Goal: Transaction & Acquisition: Purchase product/service

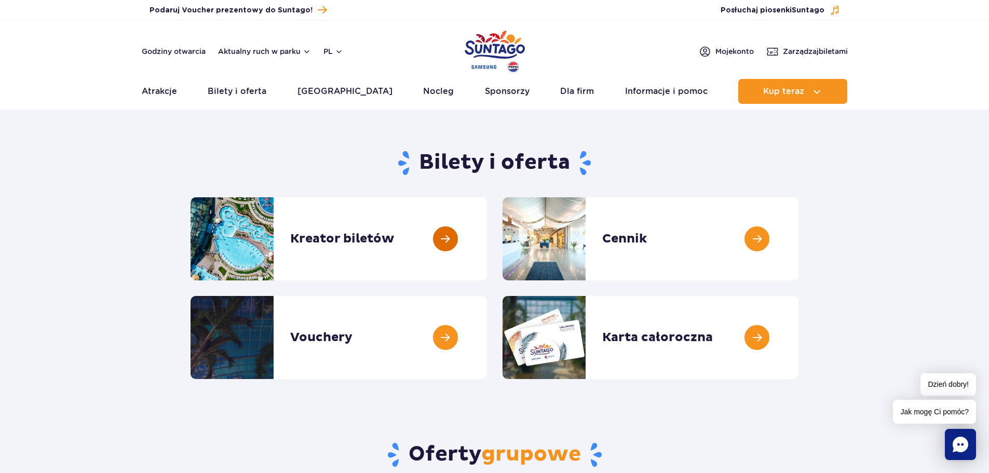
click at [487, 247] on link at bounding box center [487, 238] width 0 height 83
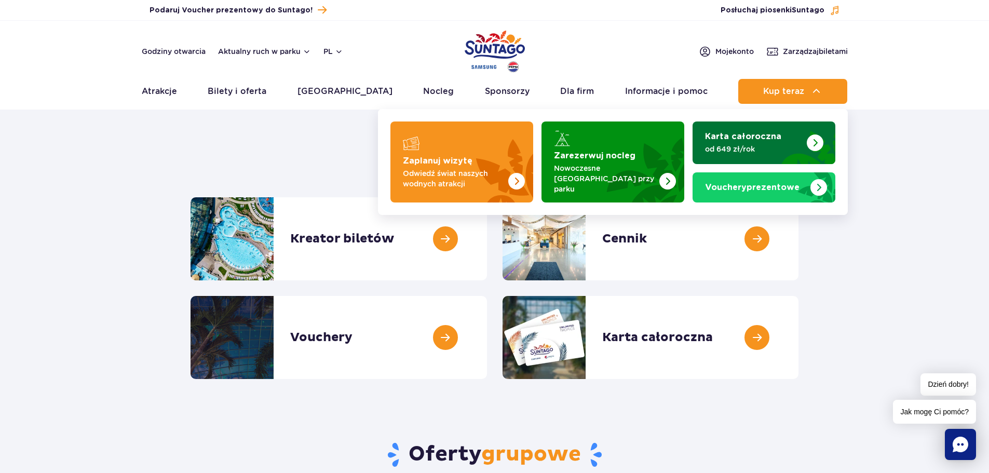
click at [772, 134] on strong "Karta całoroczna" at bounding box center [743, 136] width 76 height 8
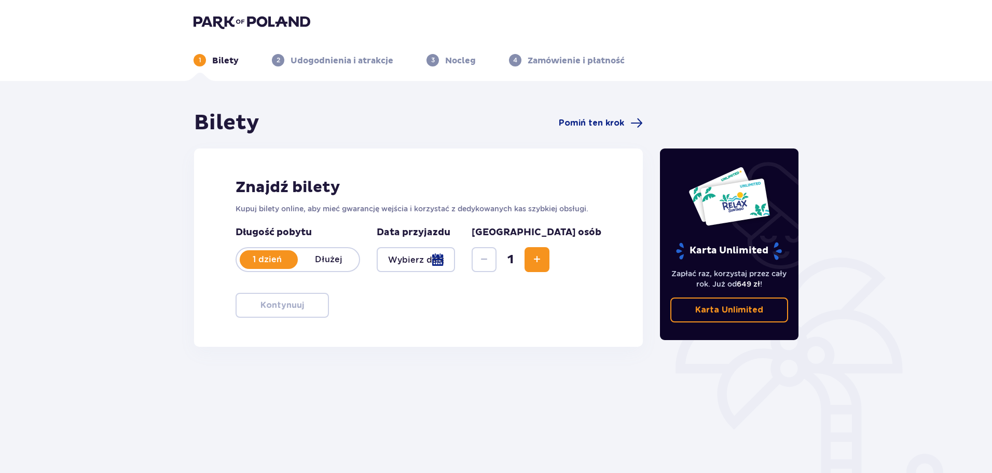
click at [434, 260] on div at bounding box center [416, 259] width 78 height 25
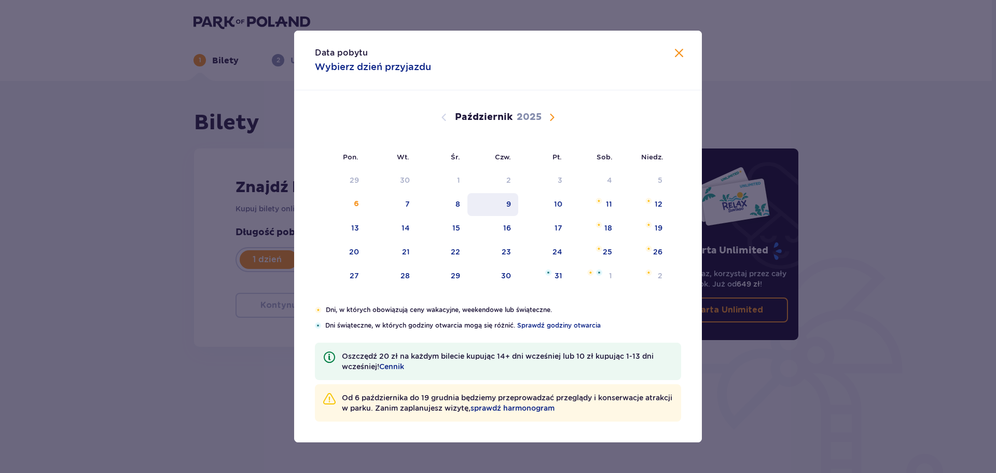
click at [511, 208] on div "9" at bounding box center [509, 204] width 5 height 10
type input "09.10.25"
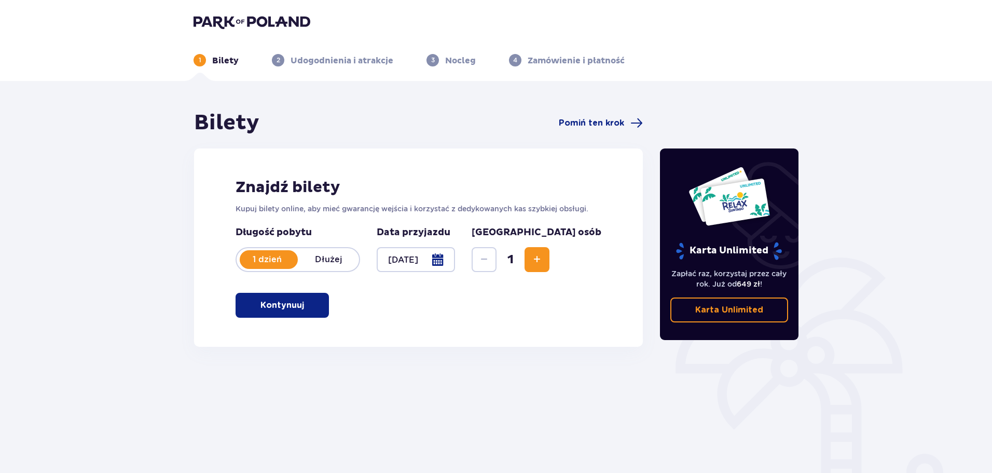
click at [543, 263] on span "Zwiększ" at bounding box center [537, 259] width 12 height 12
click at [314, 300] on button "Kontynuuj" at bounding box center [282, 305] width 93 height 25
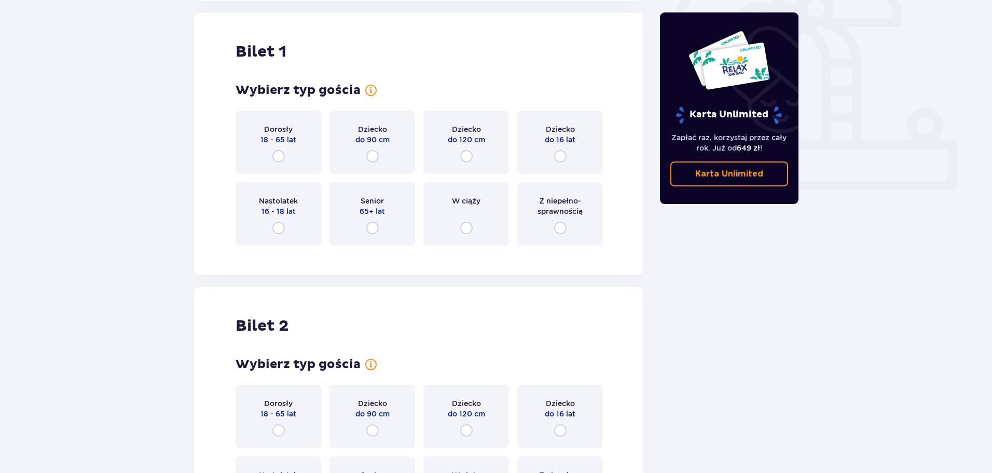
scroll to position [347, 0]
click at [283, 148] on div "Dorosły 18 - 65 lat" at bounding box center [279, 141] width 86 height 63
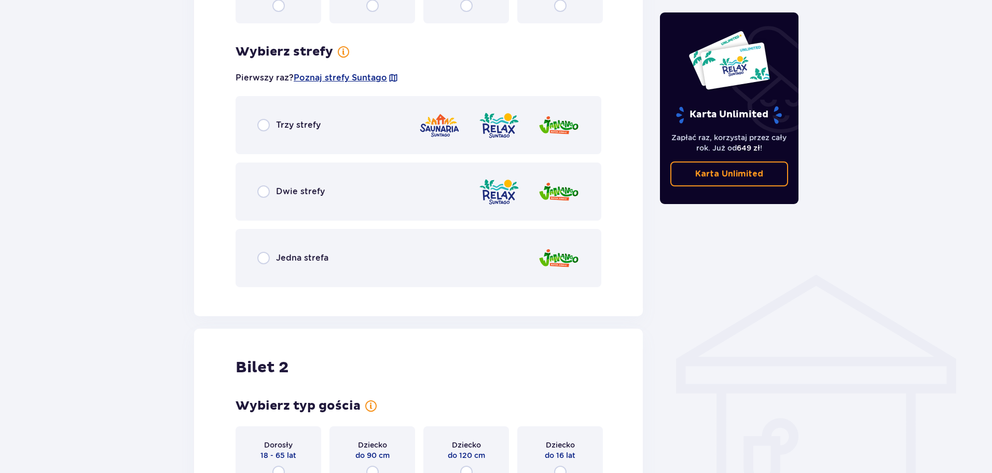
scroll to position [600, 0]
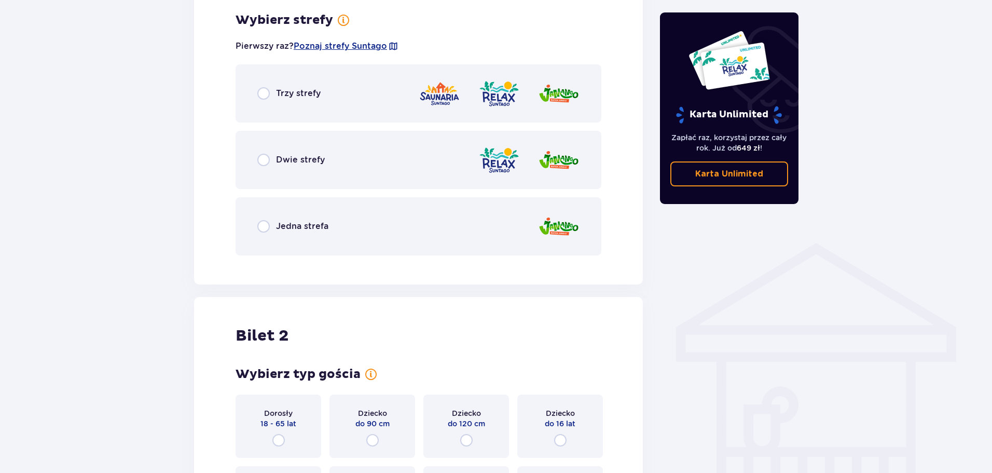
click at [284, 117] on div "Trzy strefy" at bounding box center [419, 93] width 366 height 58
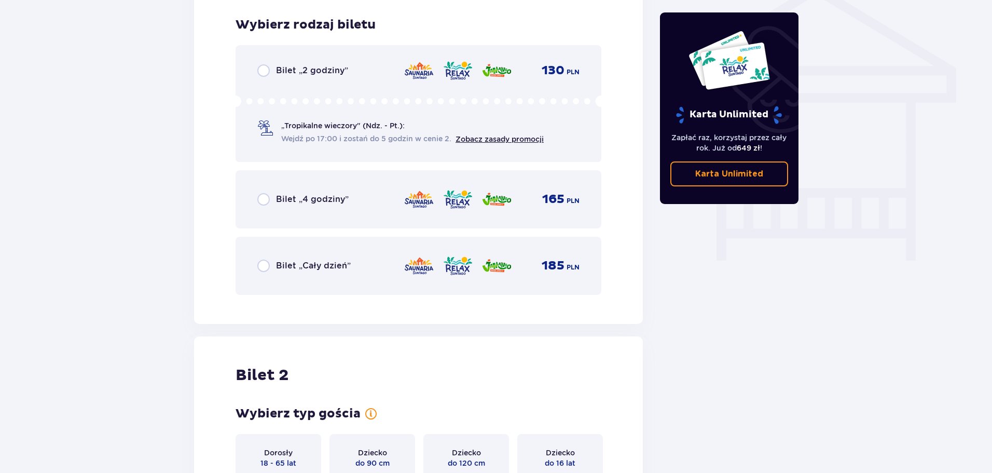
scroll to position [864, 0]
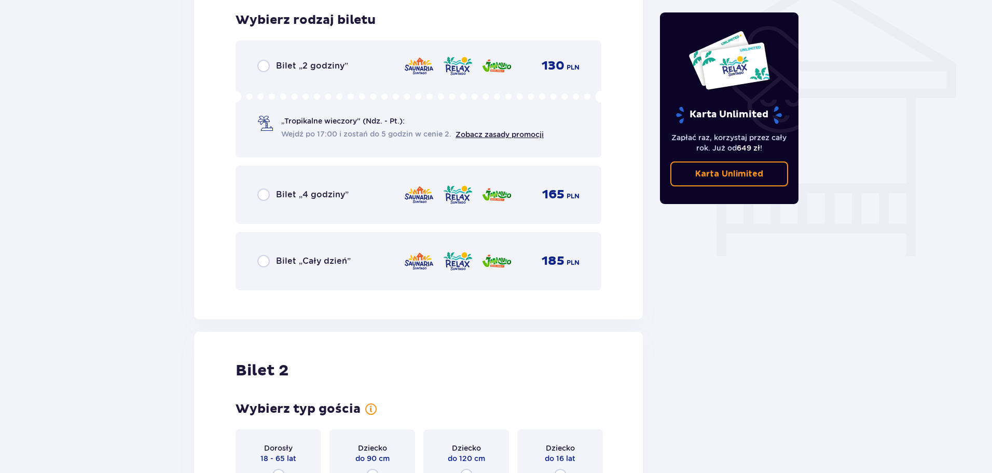
click at [285, 268] on div "Bilet „Cały dzień” 185 PLN" at bounding box center [418, 261] width 322 height 22
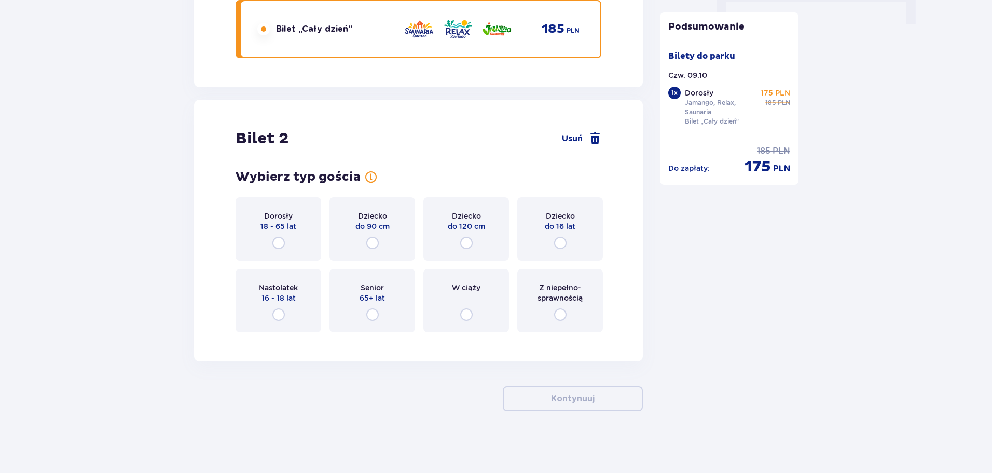
scroll to position [1096, 0]
click at [282, 243] on input "radio" at bounding box center [278, 242] width 12 height 12
radio input "true"
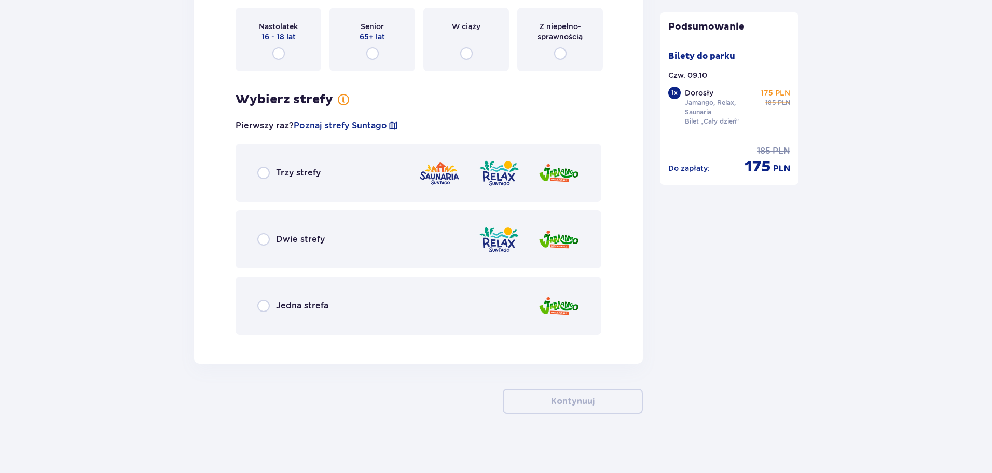
scroll to position [1360, 0]
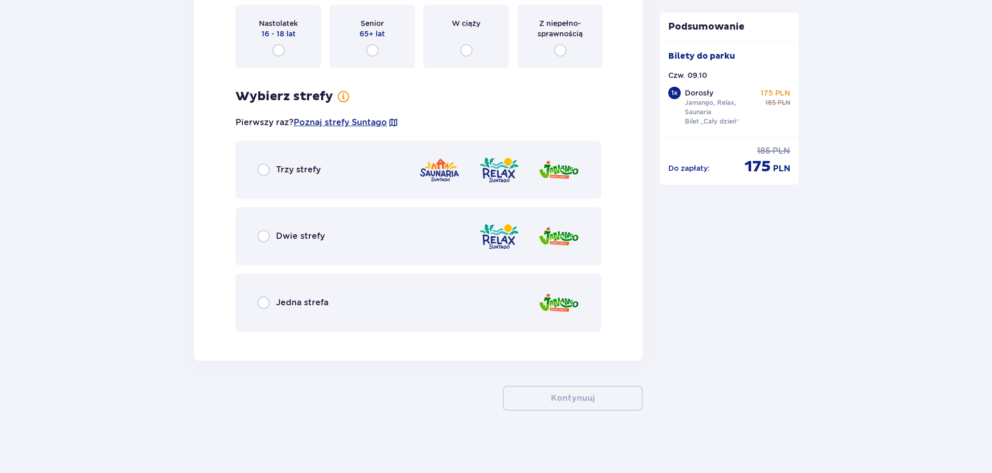
click at [308, 185] on div "Trzy strefy" at bounding box center [419, 170] width 366 height 58
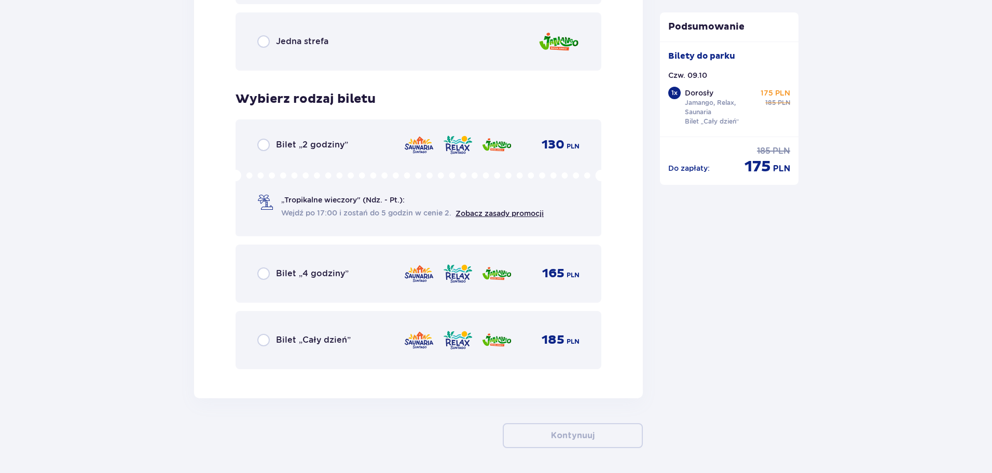
scroll to position [1658, 0]
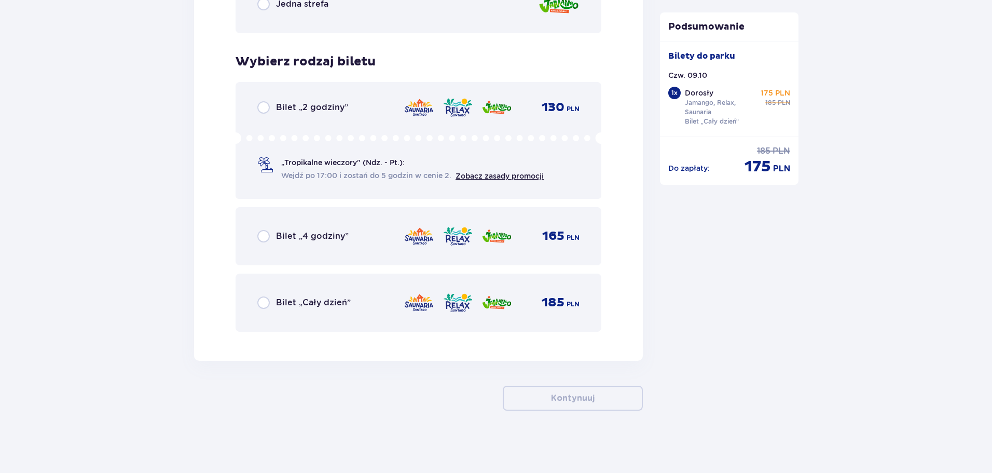
click at [325, 306] on span "Bilet „Cały dzień”" at bounding box center [313, 302] width 75 height 11
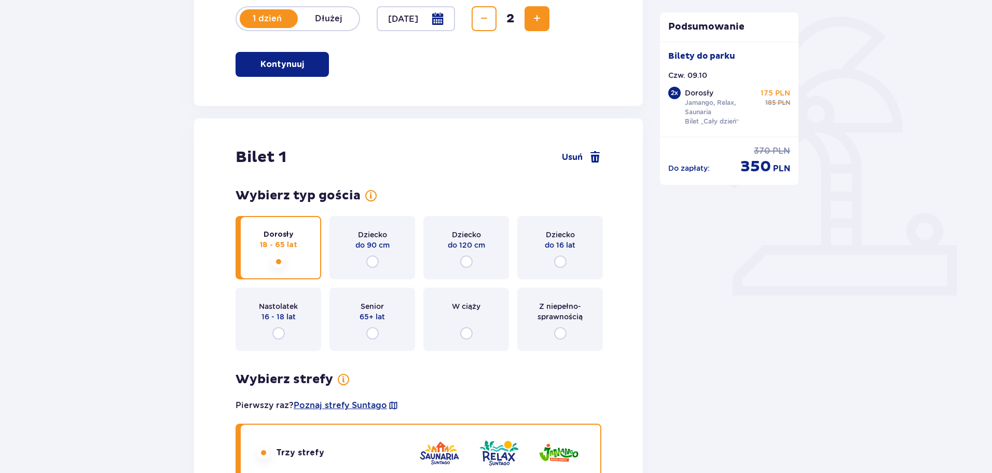
scroll to position [177, 0]
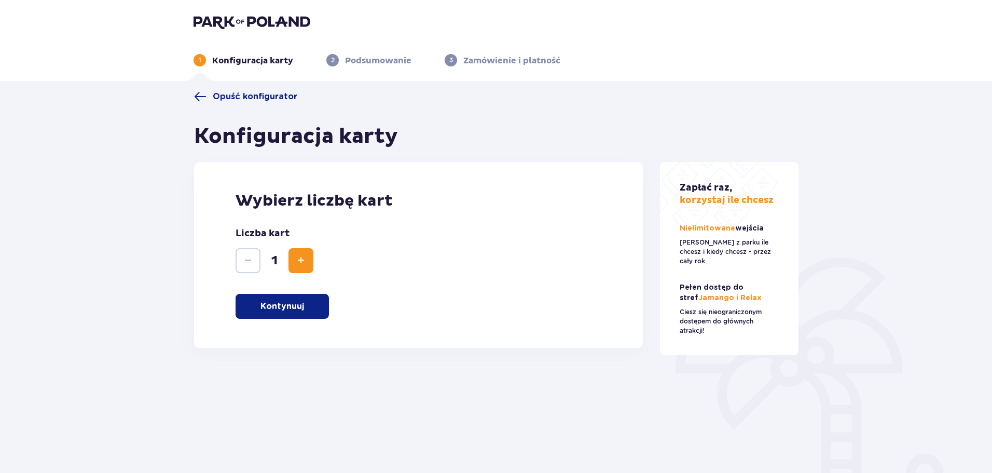
click at [301, 303] on p "Kontynuuj" at bounding box center [283, 305] width 44 height 11
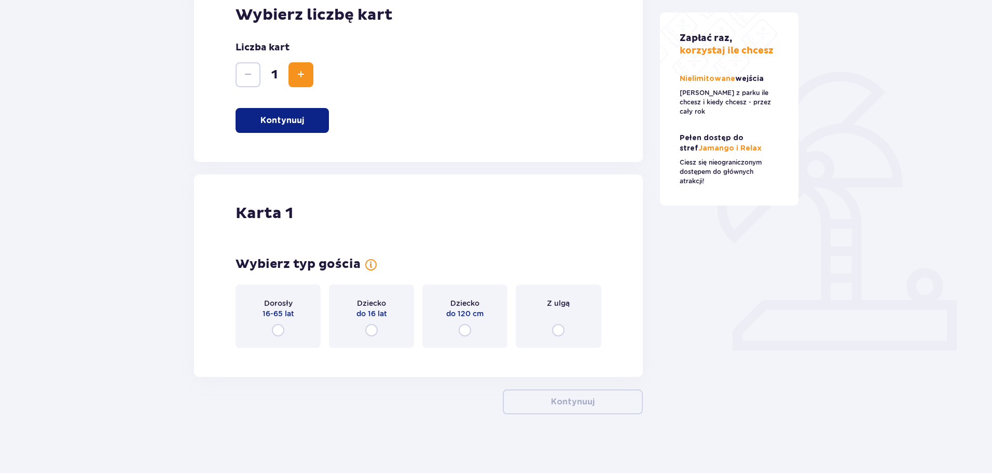
scroll to position [189, 0]
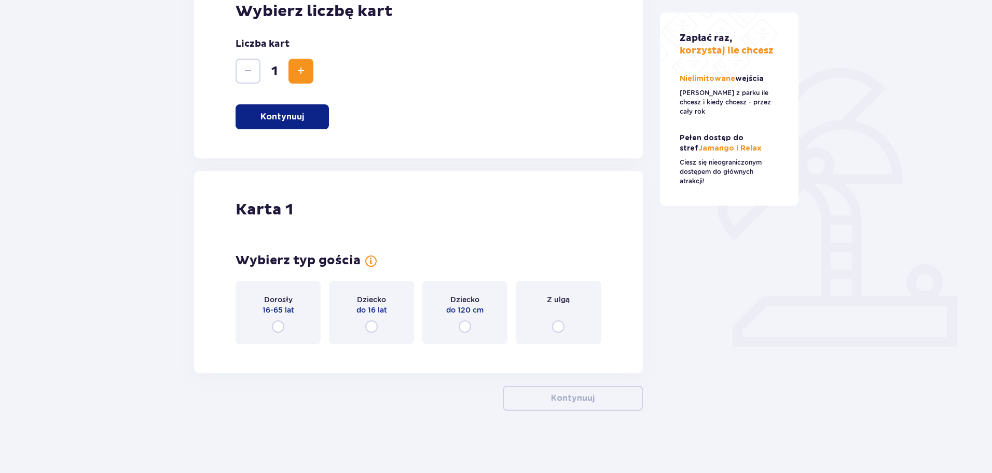
click at [286, 328] on div "Dorosły 16-65 lat" at bounding box center [278, 312] width 85 height 63
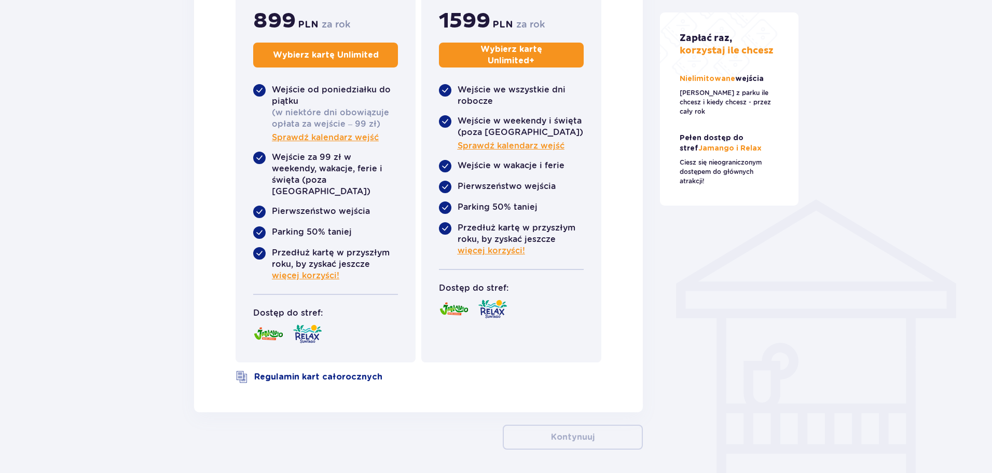
scroll to position [671, 0]
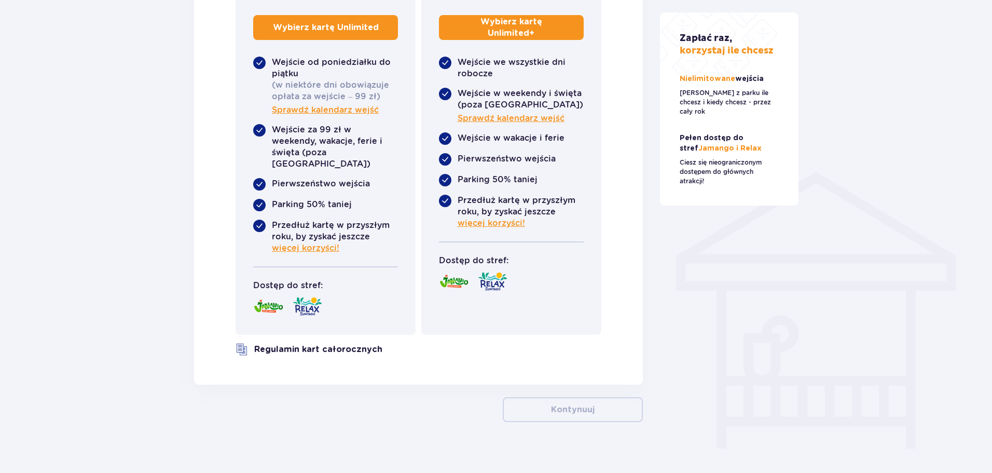
click at [321, 344] on link "Regulamin kart całorocznych" at bounding box center [318, 349] width 128 height 11
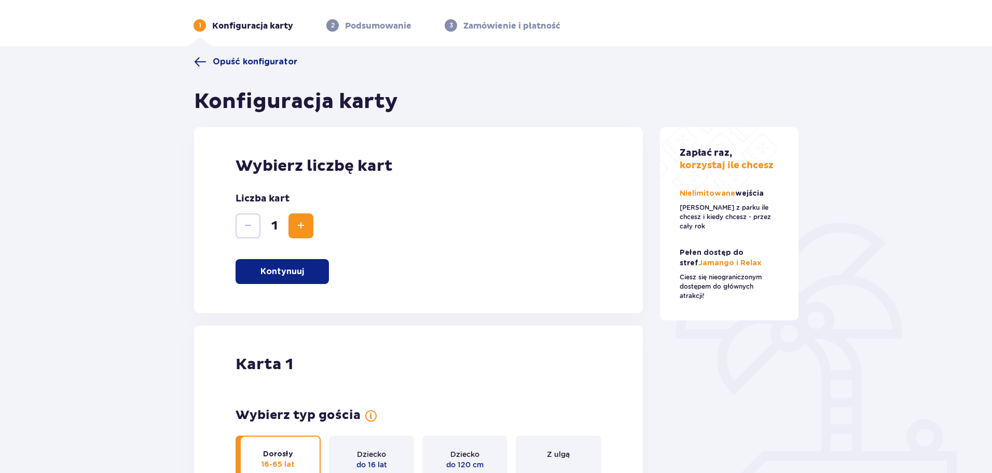
scroll to position [0, 0]
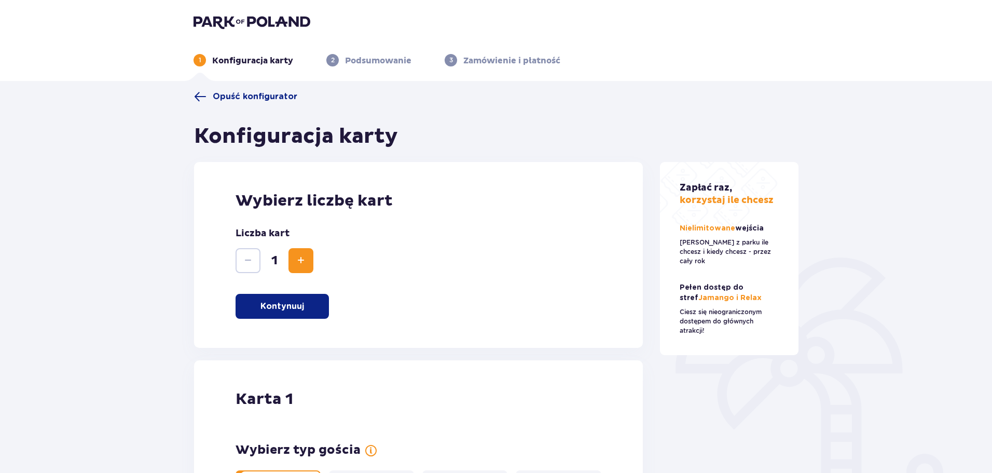
click at [303, 311] on p "Kontynuuj" at bounding box center [283, 305] width 44 height 11
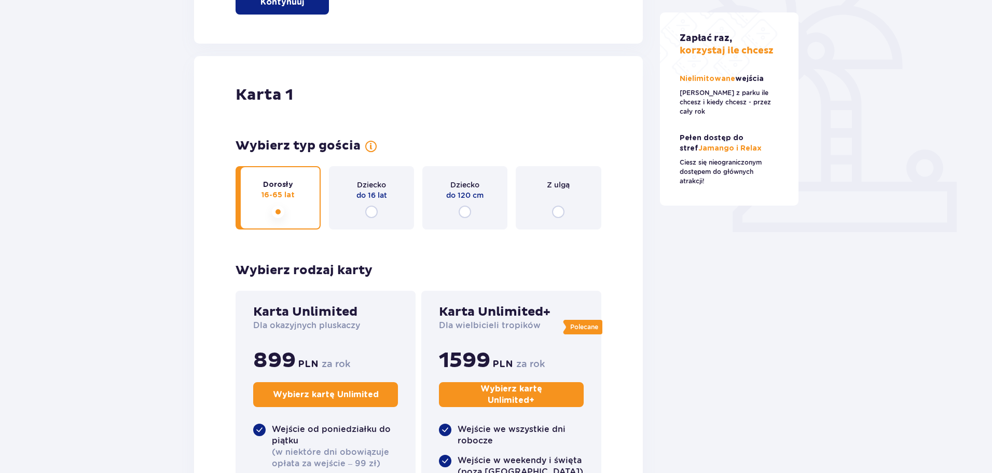
scroll to position [348, 0]
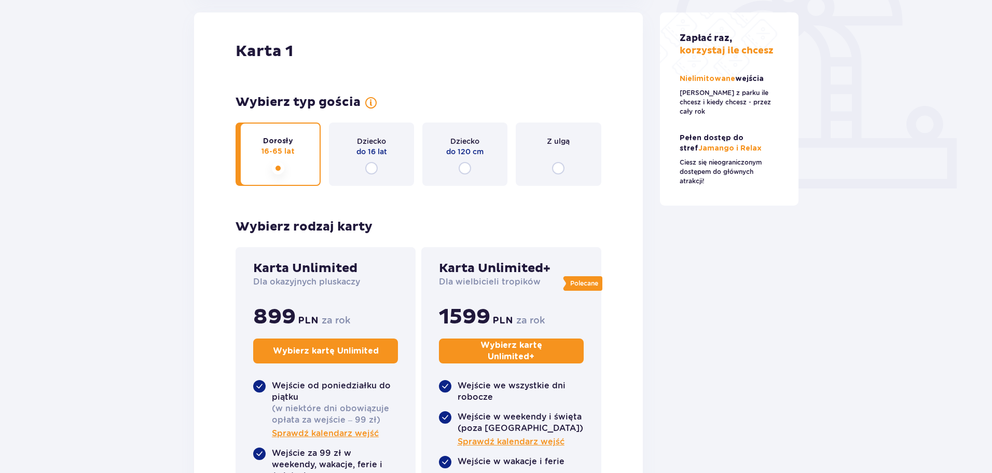
click at [344, 350] on p "Wybierz kartę Unlimited" at bounding box center [326, 350] width 106 height 11
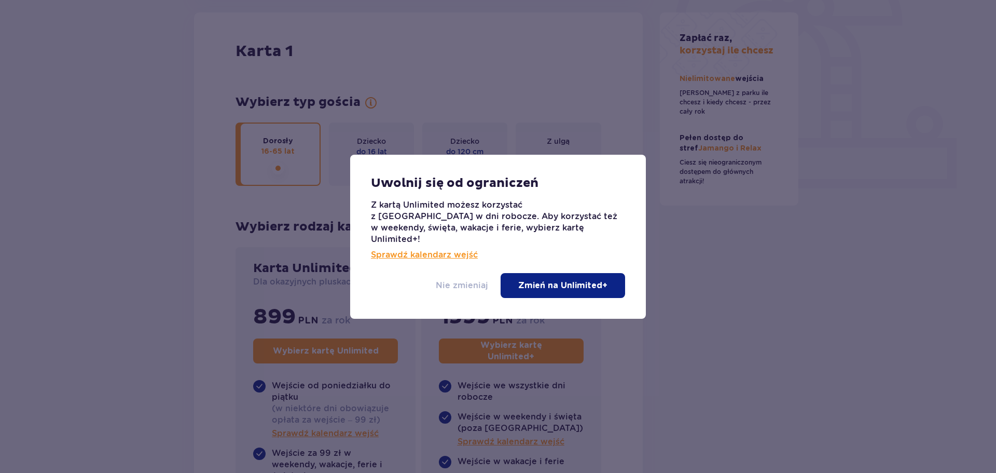
click at [466, 283] on p "Nie zmieniaj" at bounding box center [462, 285] width 52 height 11
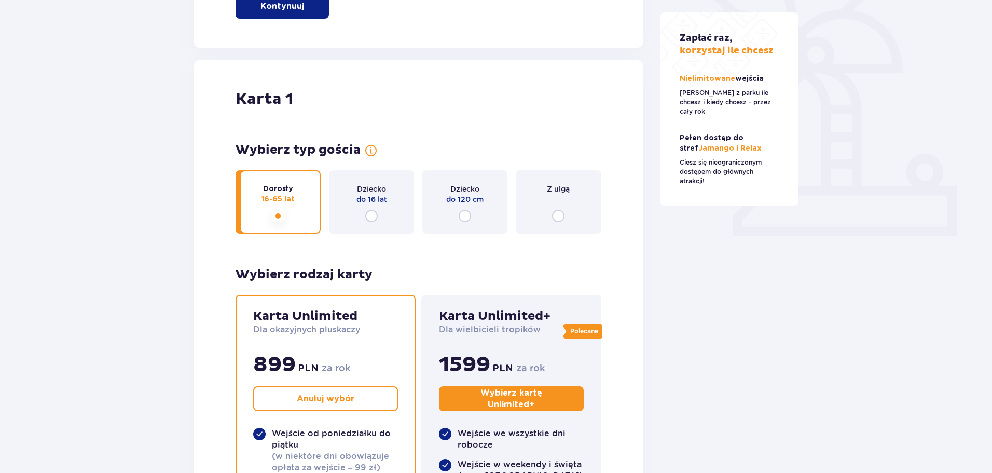
scroll to position [348, 0]
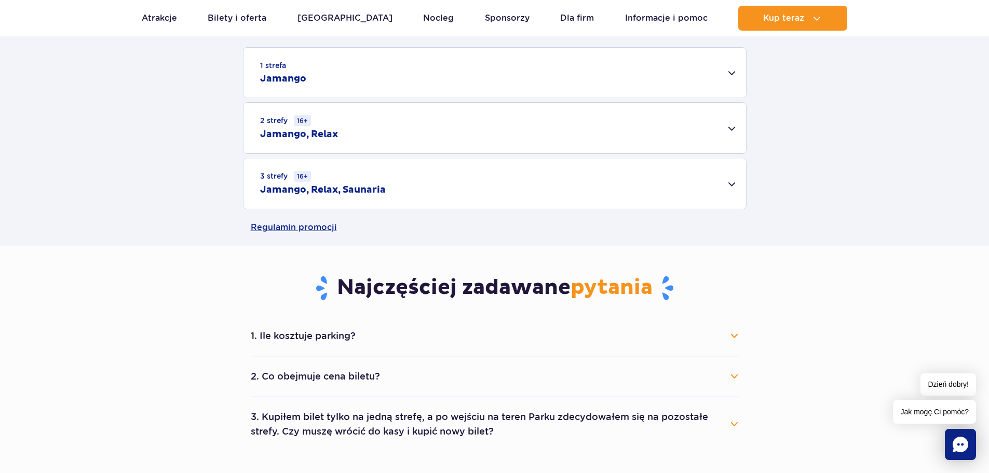
scroll to position [341, 0]
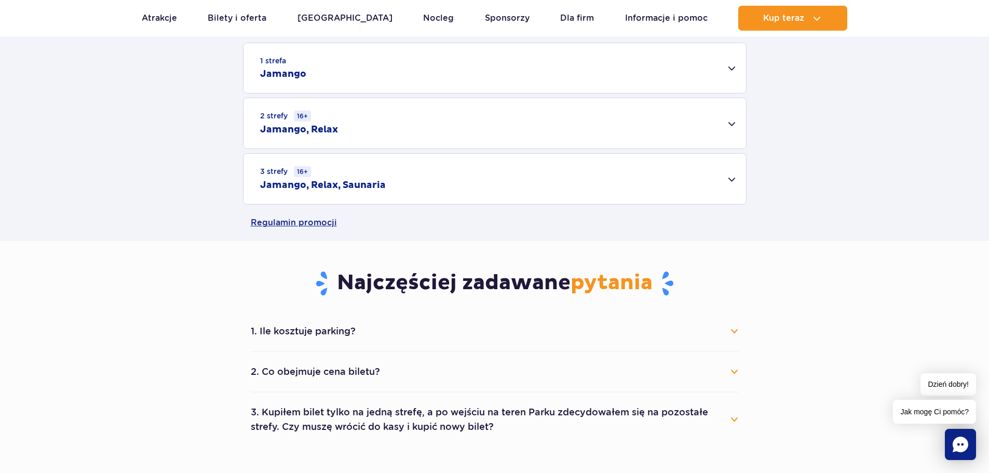
click at [733, 332] on button "1. Ile kosztuje parking?" at bounding box center [495, 331] width 488 height 23
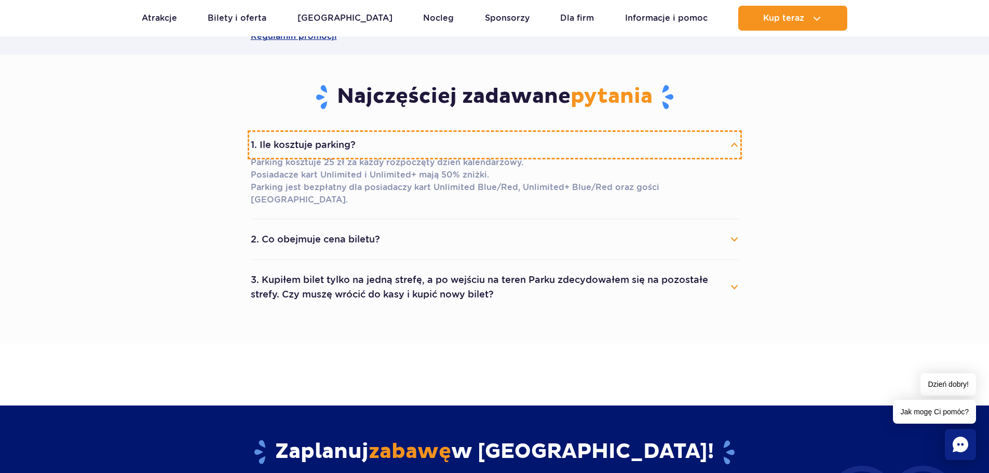
scroll to position [528, 0]
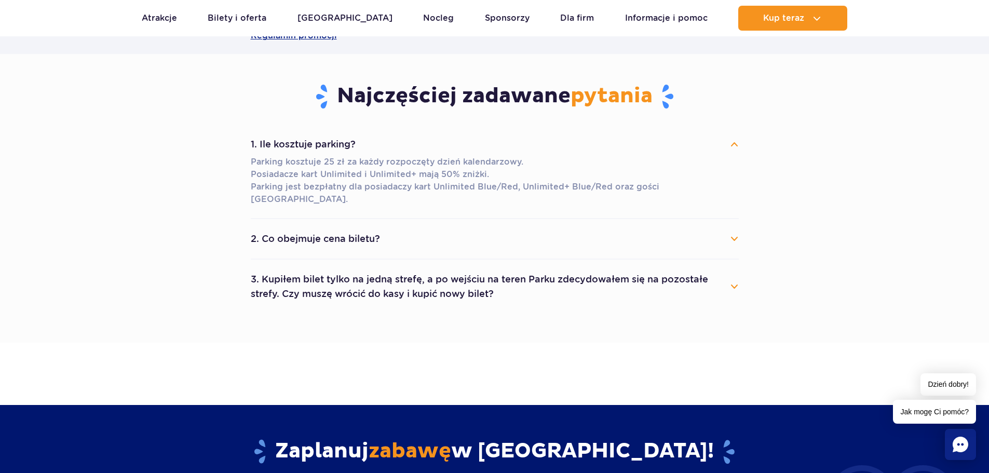
click at [719, 292] on button "3. Kupiłem bilet tylko na jedną strefę, a po wejściu na teren Parku zdecydowałe…" at bounding box center [495, 286] width 488 height 37
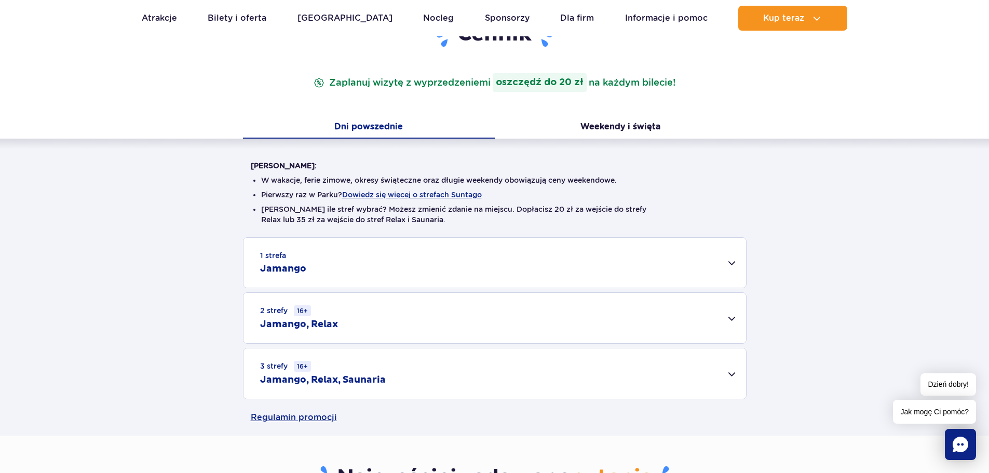
scroll to position [145, 0]
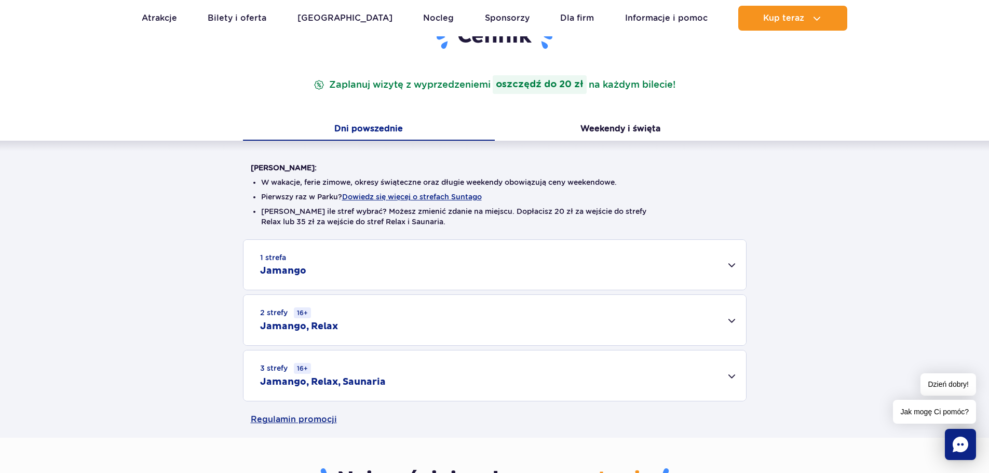
click at [727, 379] on div "3 strefy 16+ Jamango, Relax, Saunaria" at bounding box center [494, 375] width 502 height 50
